Goal: Information Seeking & Learning: Learn about a topic

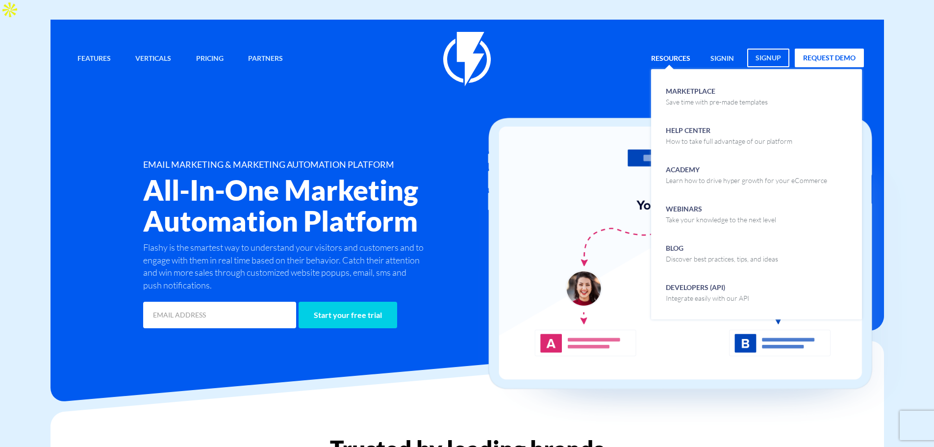
click at [651, 49] on link "Resources" at bounding box center [671, 59] width 54 height 21
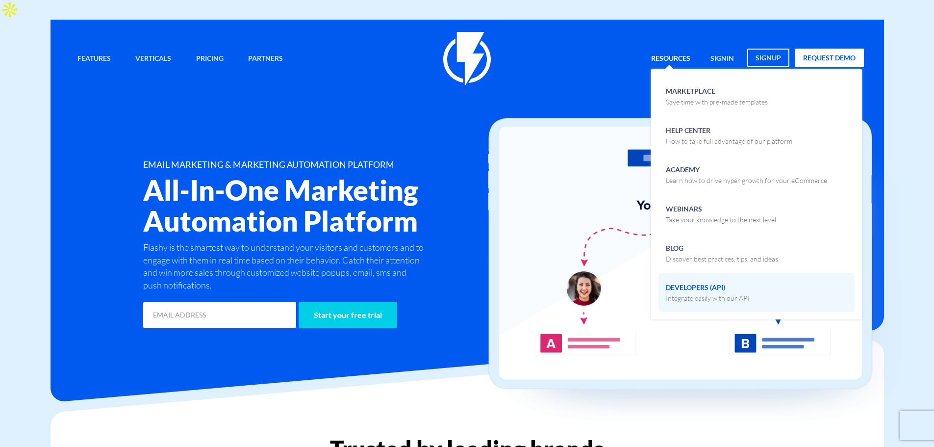
click at [725, 293] on p "Integrate easily with our API" at bounding box center [707, 298] width 83 height 10
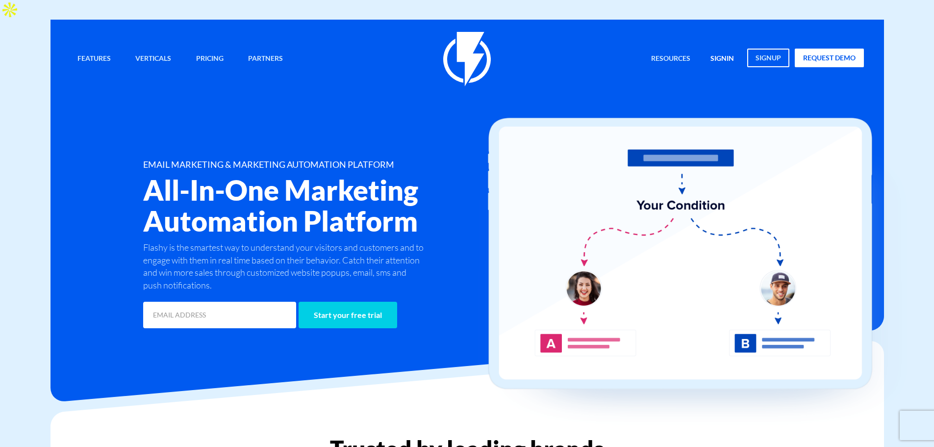
click at [719, 49] on link "signin" at bounding box center [722, 59] width 38 height 21
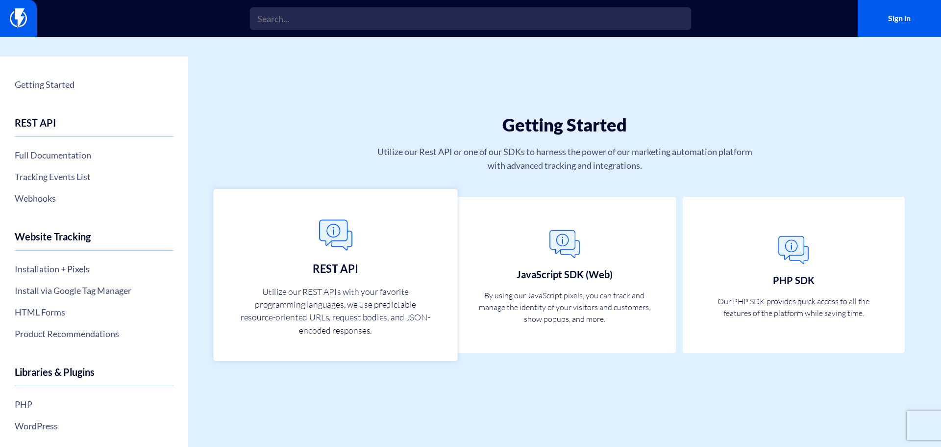
click at [316, 260] on link "REST API Utilize our REST APIs with your favorite programming languages, we use…" at bounding box center [336, 275] width 244 height 172
